Goal: Task Accomplishment & Management: Use online tool/utility

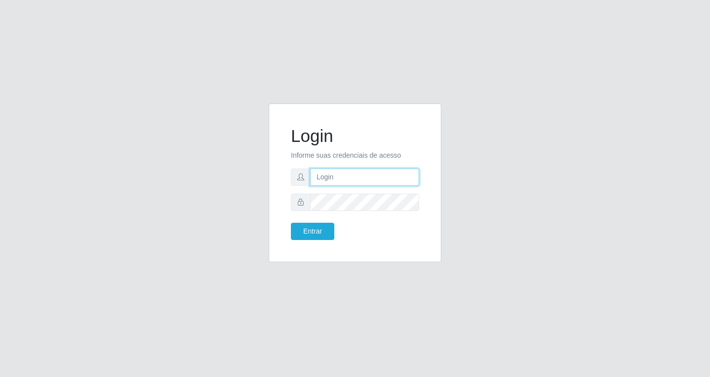
drag, startPoint x: 333, startPoint y: 176, endPoint x: 327, endPoint y: 178, distance: 6.2
click at [333, 175] on input "text" at bounding box center [364, 177] width 109 height 17
type input "[EMAIL_ADDRESS][DOMAIN_NAME]"
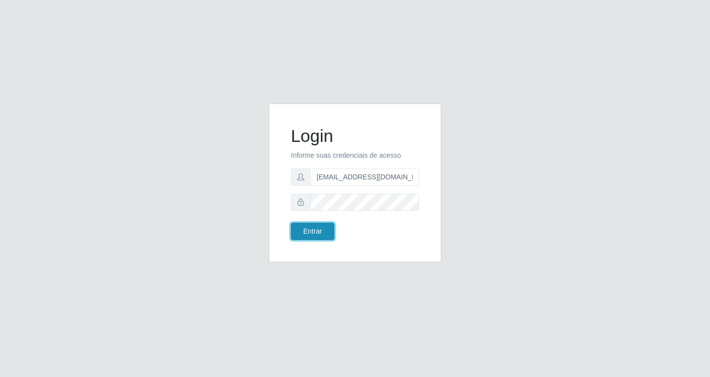
click at [320, 234] on button "Entrar" at bounding box center [312, 231] width 43 height 17
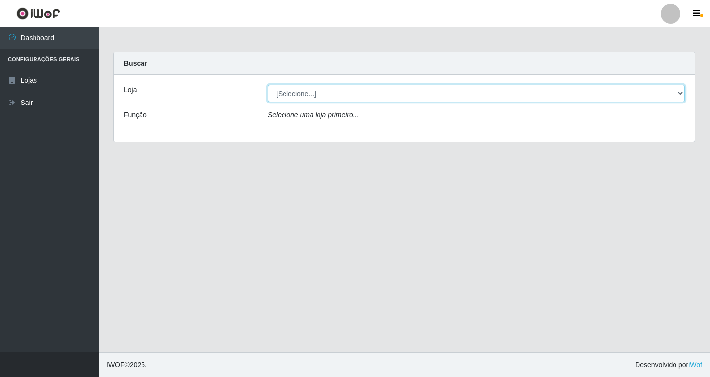
click at [681, 92] on select "[Selecione...] SuperFácil Atacado - [GEOGRAPHIC_DATA]" at bounding box center [476, 93] width 417 height 17
select select "503"
click at [268, 85] on select "[Selecione...] SuperFácil Atacado - [GEOGRAPHIC_DATA]" at bounding box center [476, 93] width 417 height 17
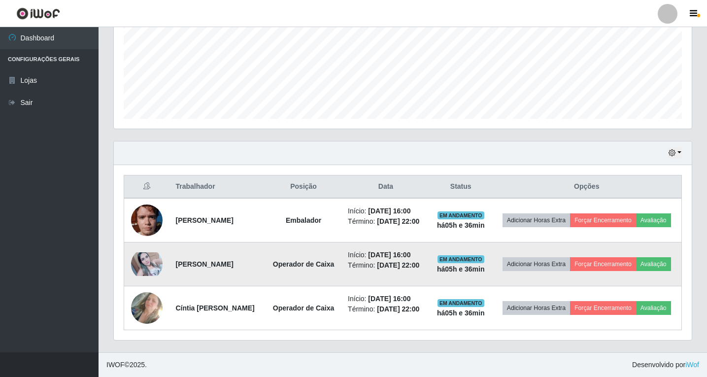
scroll to position [256, 0]
